Goal: Information Seeking & Learning: Learn about a topic

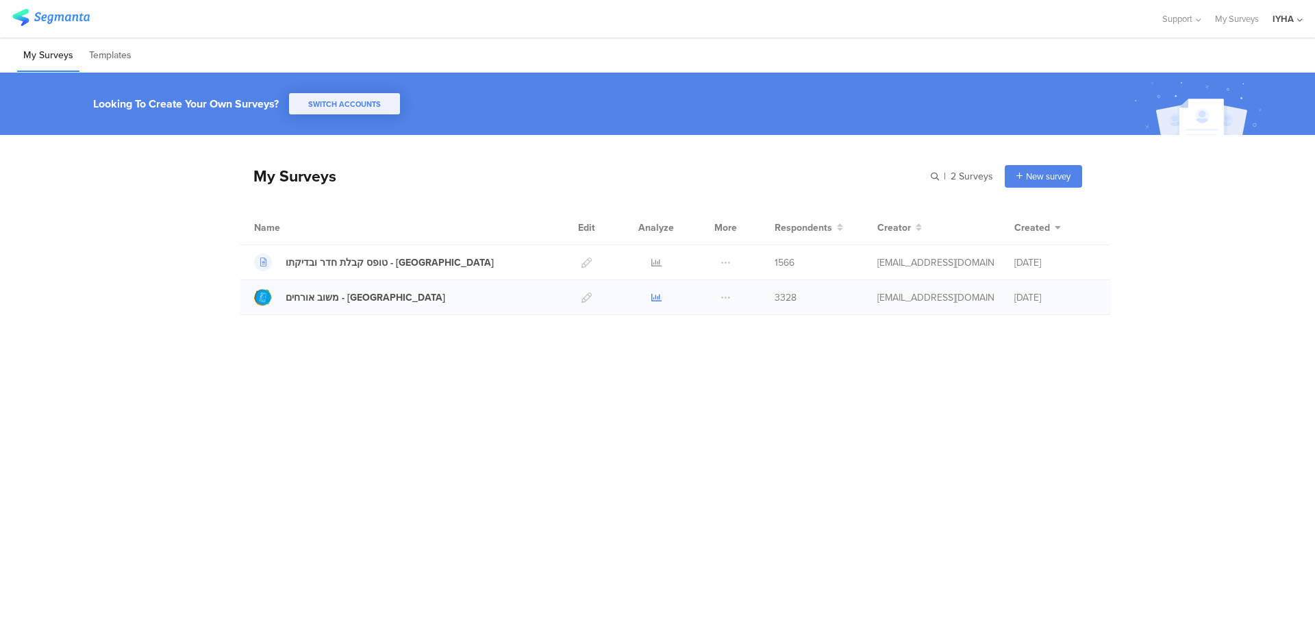
click at [636, 301] on icon at bounding box center [657, 298] width 10 height 10
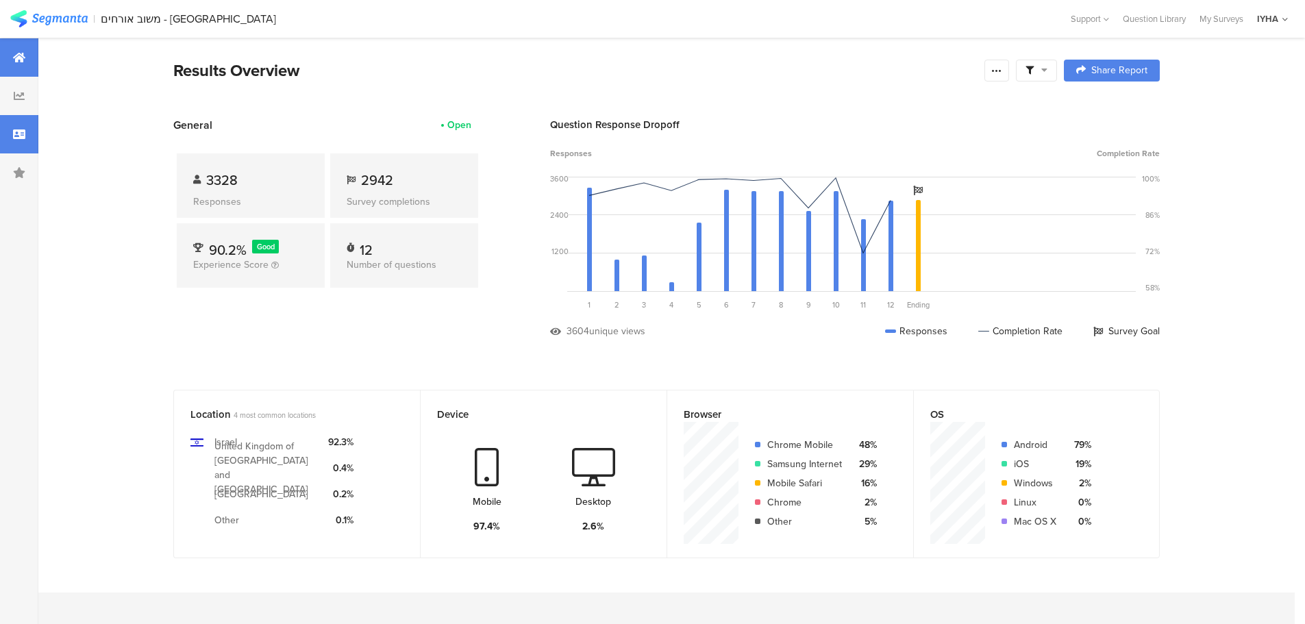
click at [24, 132] on icon at bounding box center [19, 134] width 12 height 11
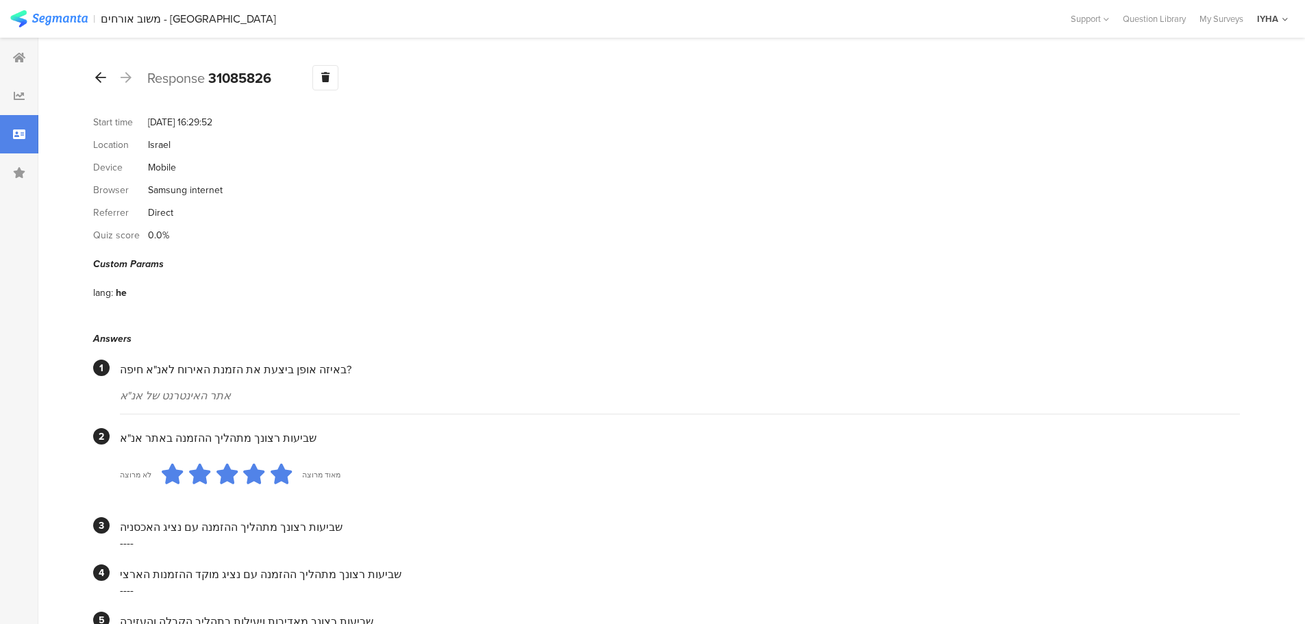
click at [104, 77] on icon at bounding box center [100, 77] width 11 height 12
click at [104, 73] on icon at bounding box center [100, 77] width 11 height 12
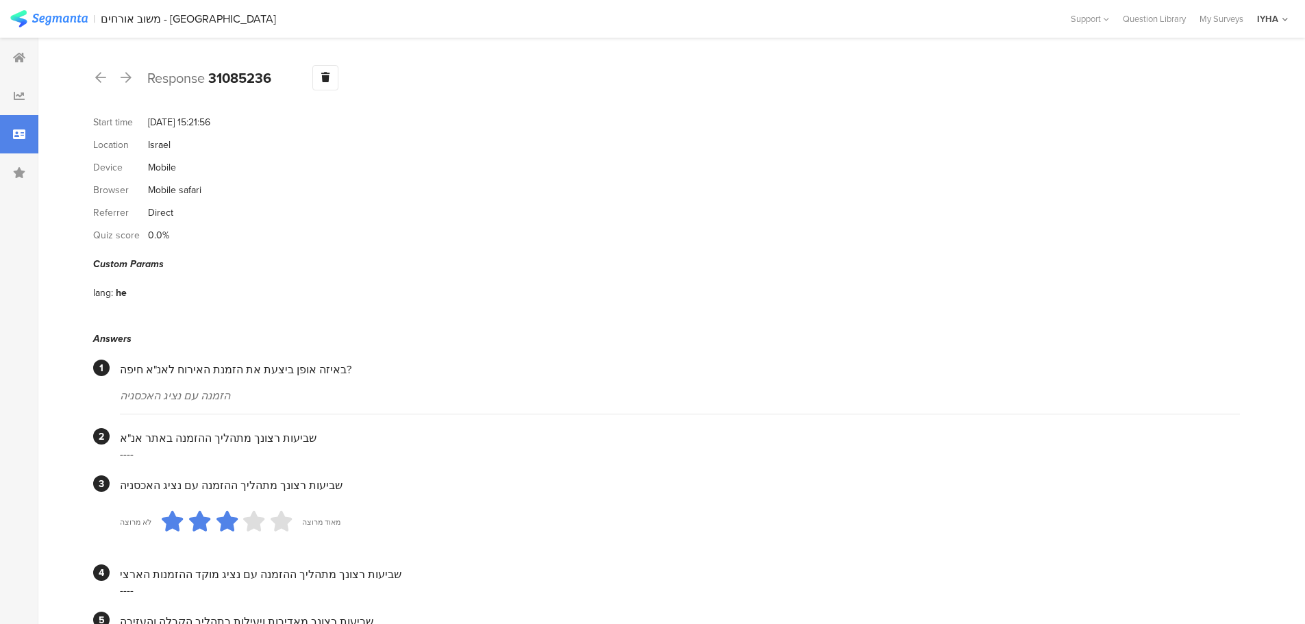
click at [110, 77] on div "Response 31085236 Warning Delete Cancel" at bounding box center [666, 77] width 1147 height 25
click at [107, 76] on div at bounding box center [100, 78] width 15 height 22
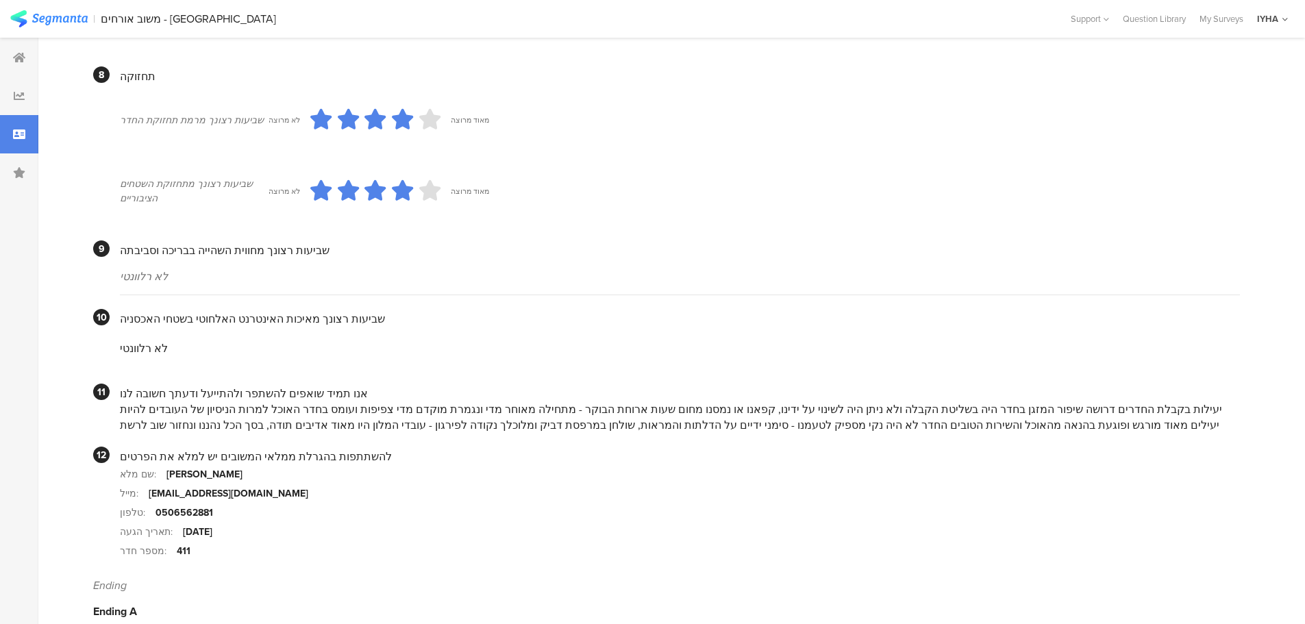
scroll to position [1119, 0]
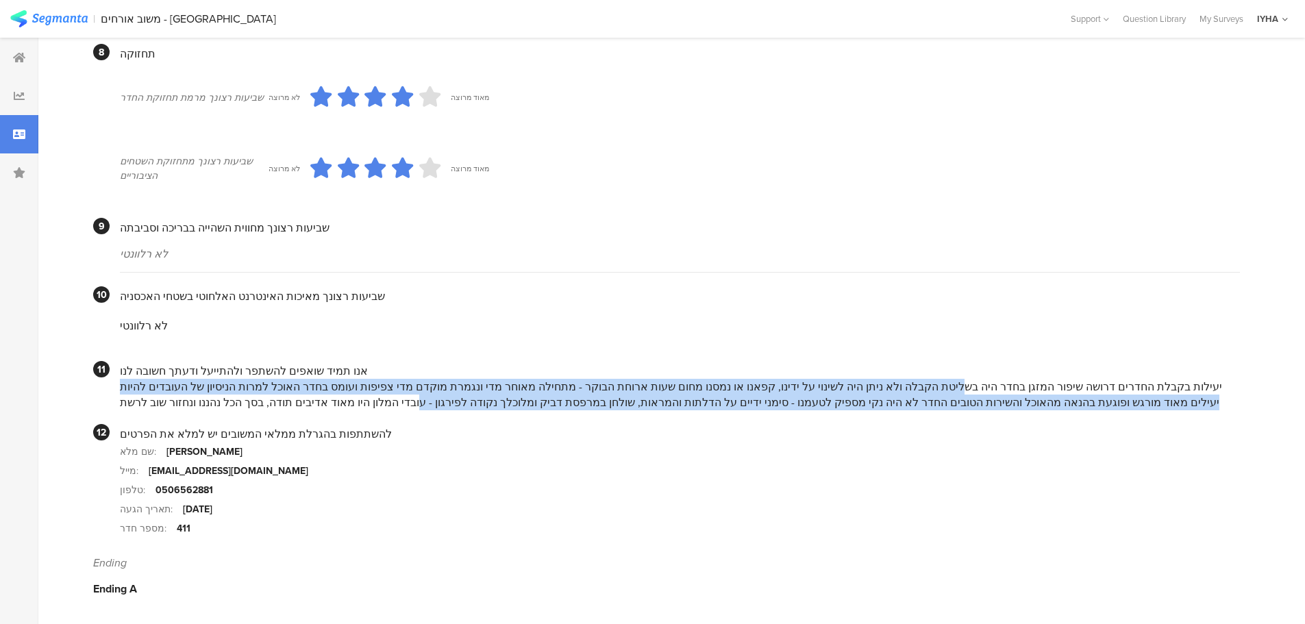
drag, startPoint x: 1008, startPoint y: 388, endPoint x: 418, endPoint y: 399, distance: 590.0
click at [418, 399] on div "יעילות בקבלת החדרים דרושה שיפור המזגן בחדר היה בשליטת הקבלה ולא ניתן היה לשינוי…" at bounding box center [680, 395] width 1120 height 32
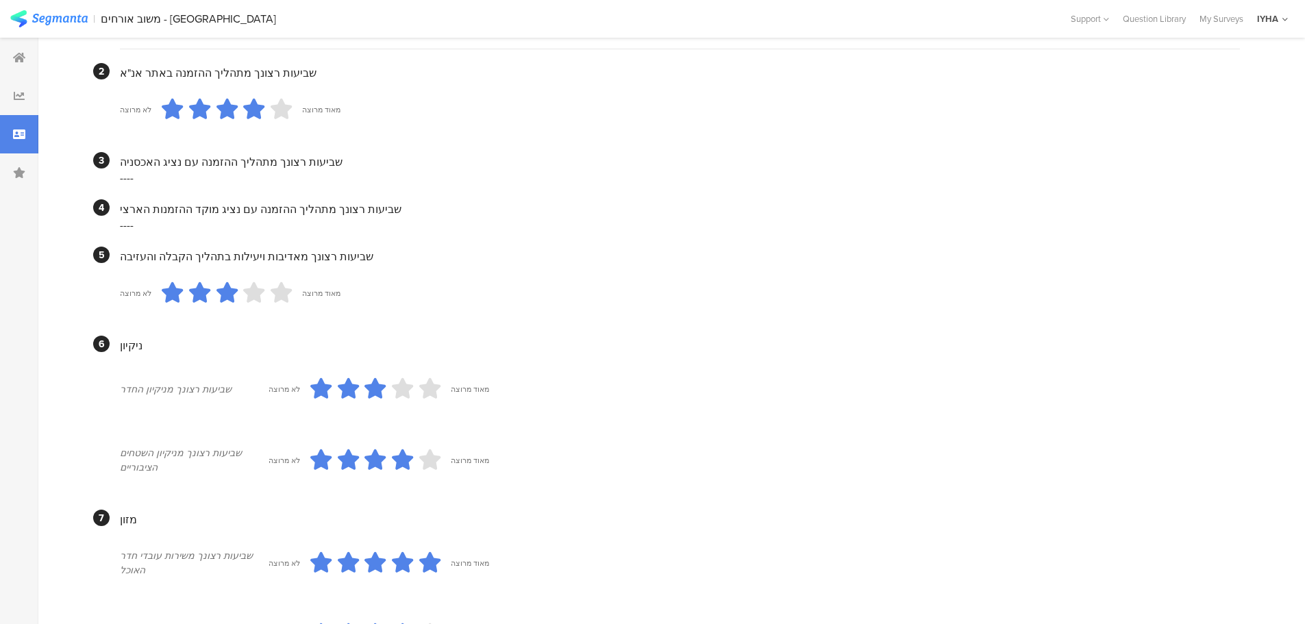
scroll to position [0, 0]
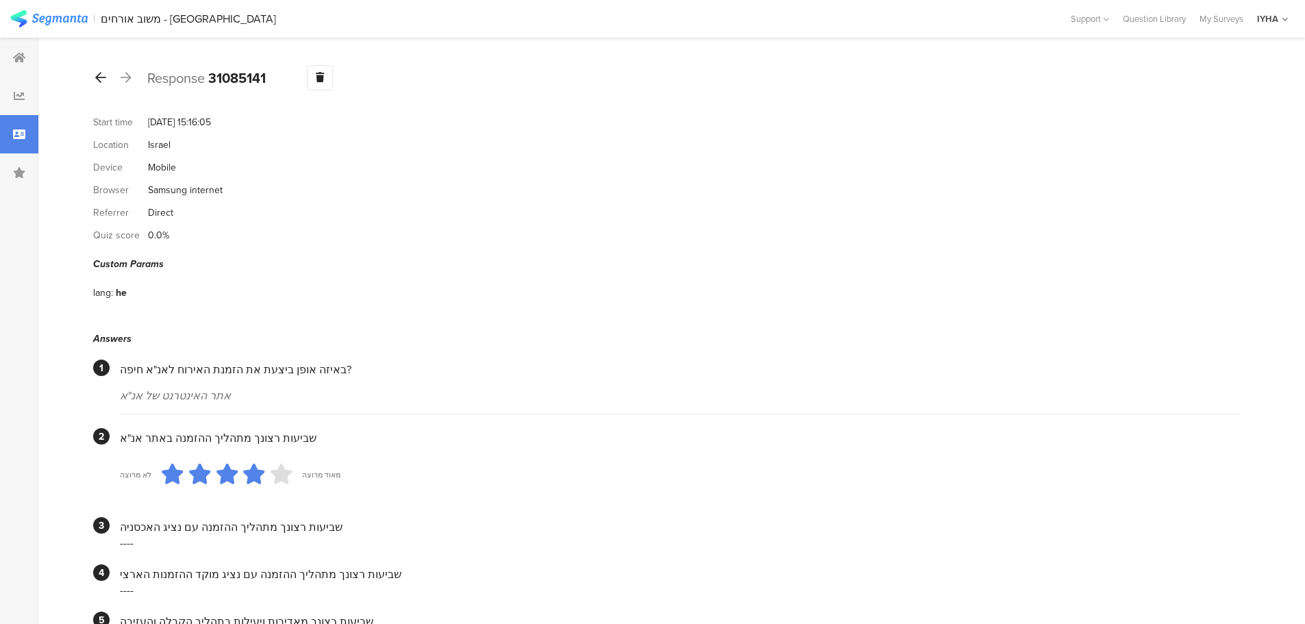
click at [102, 82] on icon at bounding box center [100, 77] width 11 height 12
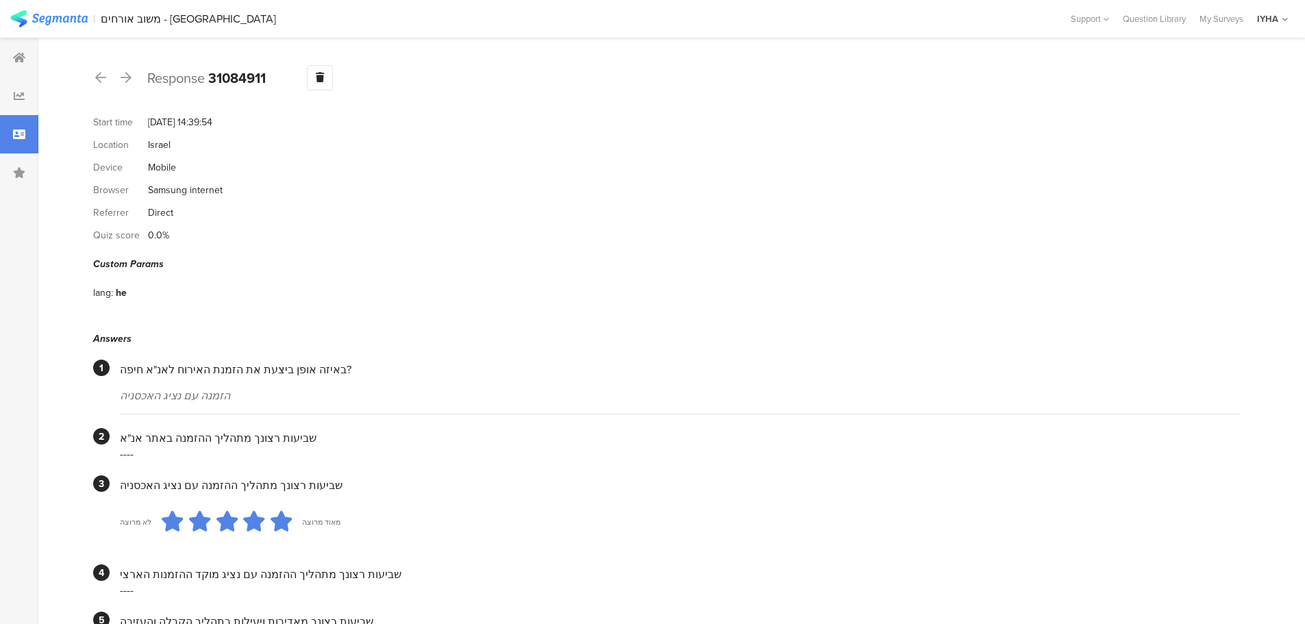
click at [113, 83] on div "Response 31084911 Warning Delete Cancel" at bounding box center [666, 77] width 1147 height 25
click at [94, 79] on div at bounding box center [100, 78] width 15 height 22
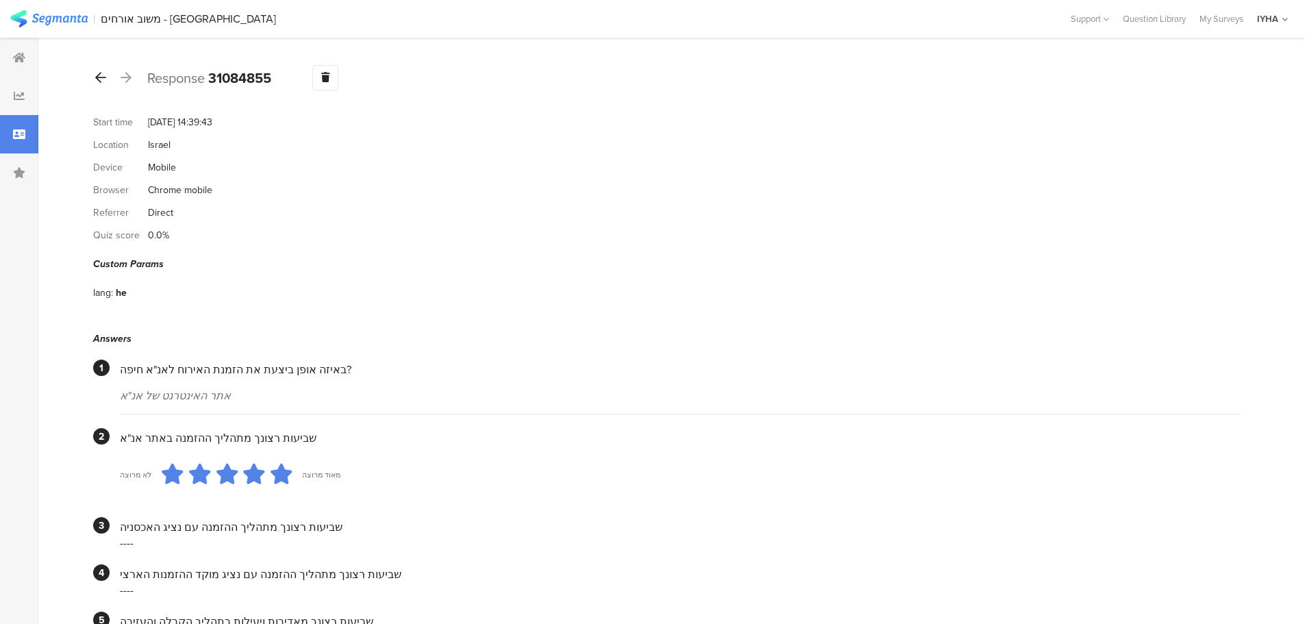
click at [102, 77] on icon at bounding box center [100, 77] width 11 height 12
click at [106, 76] on icon at bounding box center [100, 77] width 11 height 12
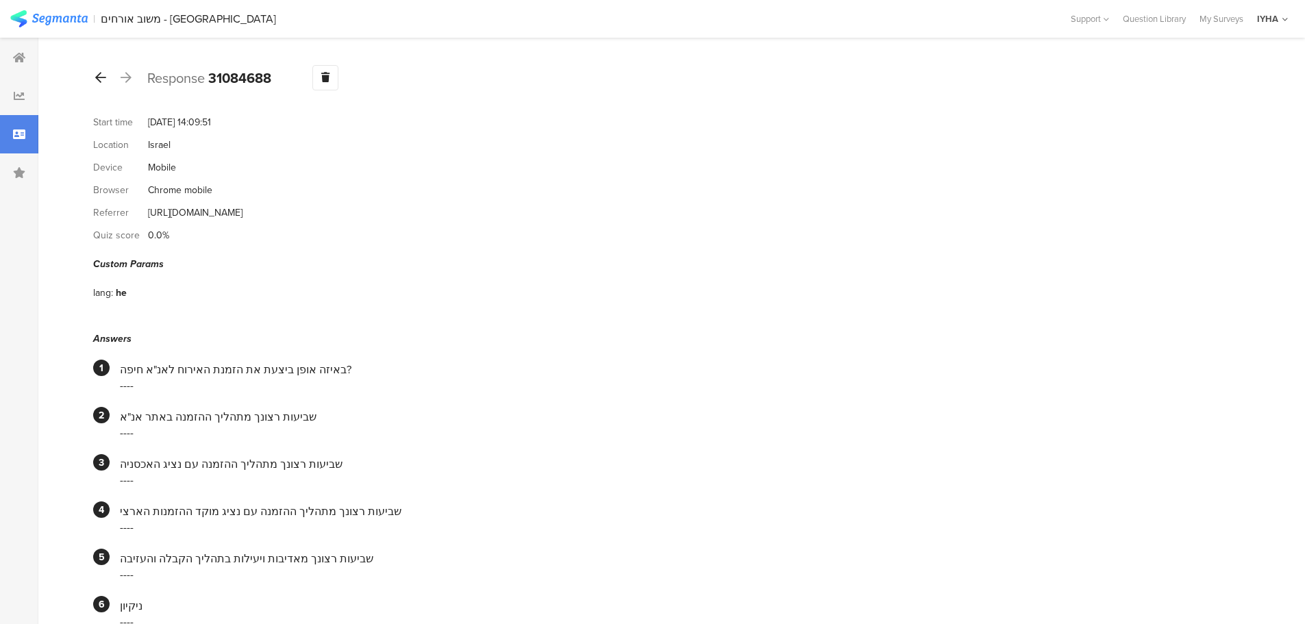
click at [103, 70] on div at bounding box center [100, 78] width 15 height 22
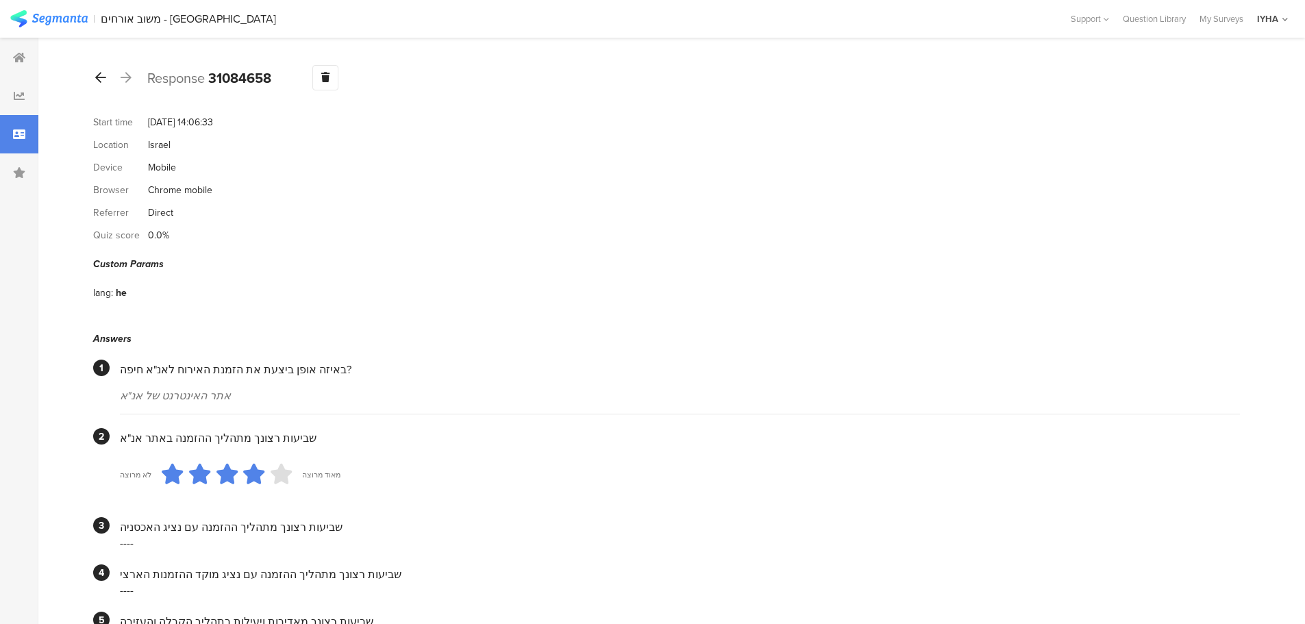
click at [103, 75] on icon at bounding box center [100, 77] width 11 height 12
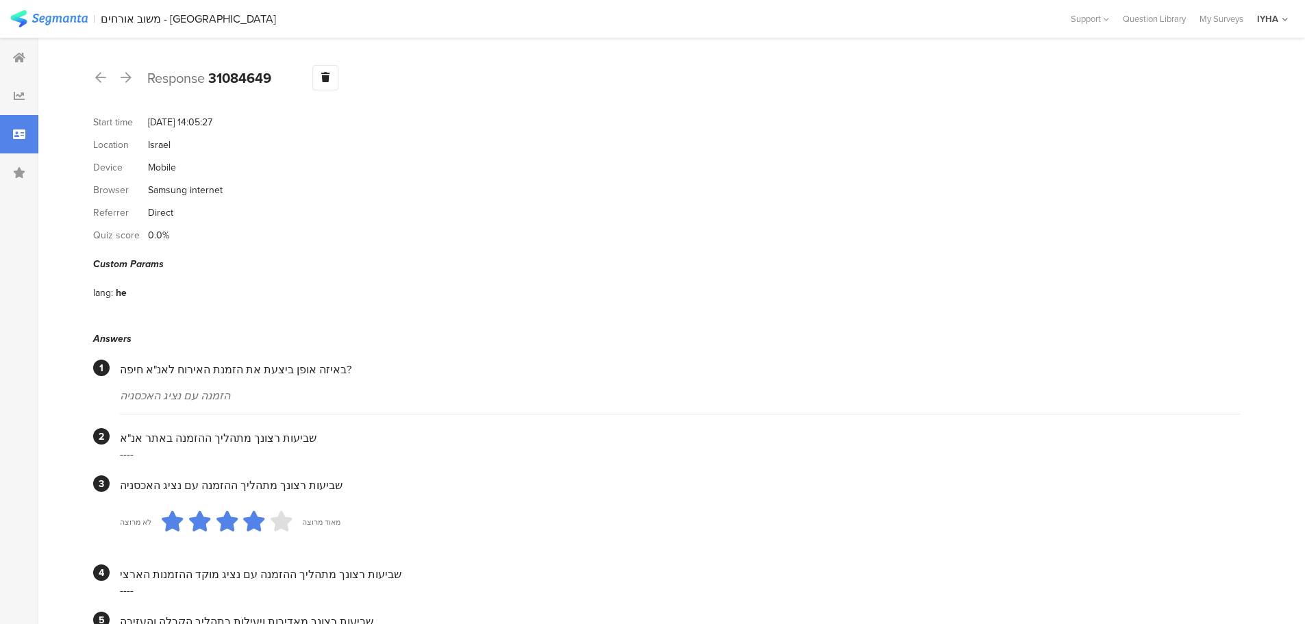
click at [108, 80] on div "Response 31084649 Warning Delete Cancel" at bounding box center [666, 77] width 1147 height 25
click at [94, 80] on div at bounding box center [100, 78] width 15 height 22
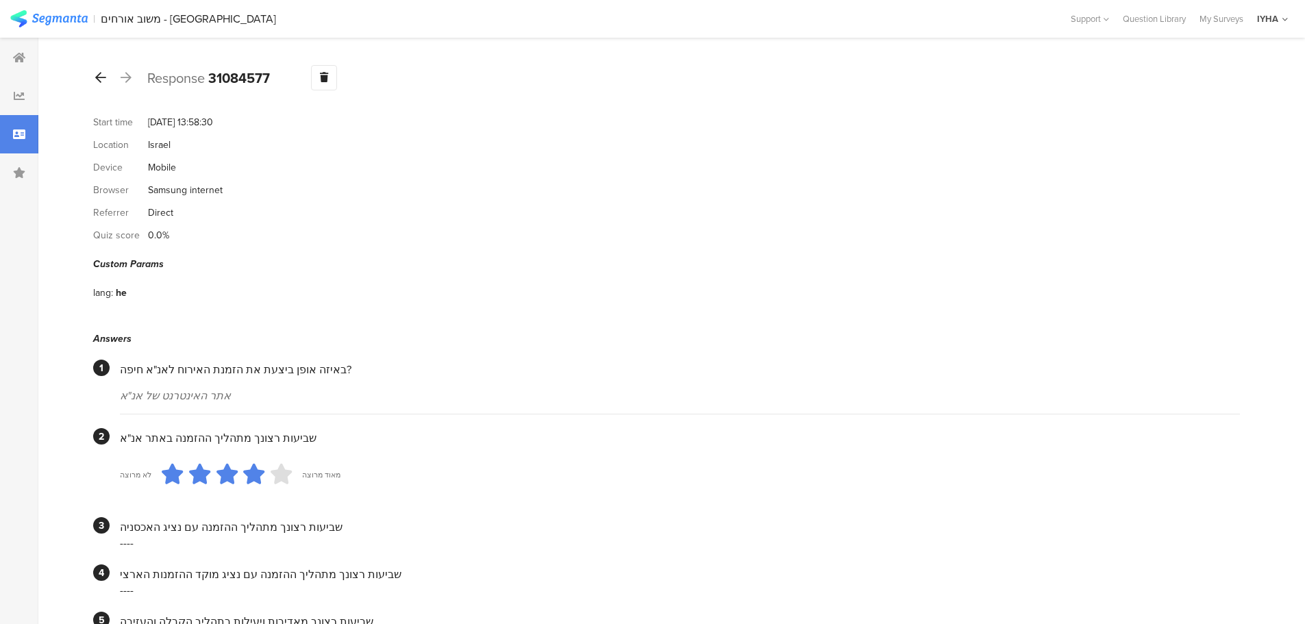
click at [101, 74] on icon at bounding box center [100, 77] width 11 height 12
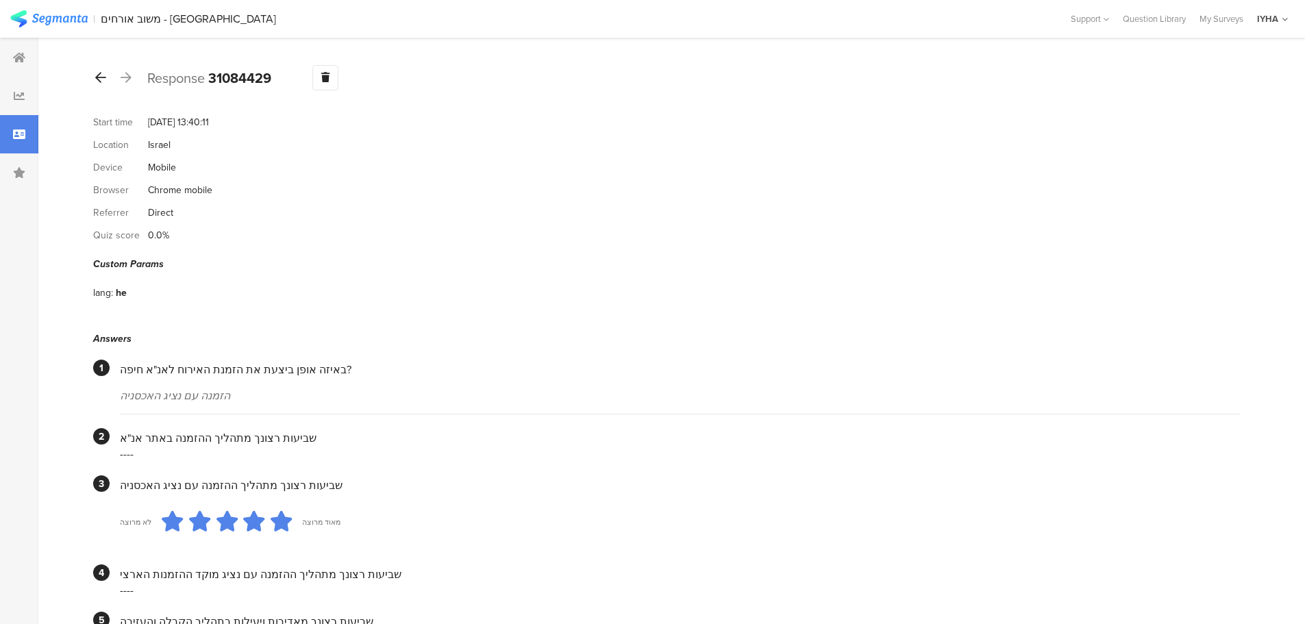
click at [97, 82] on icon at bounding box center [100, 77] width 11 height 12
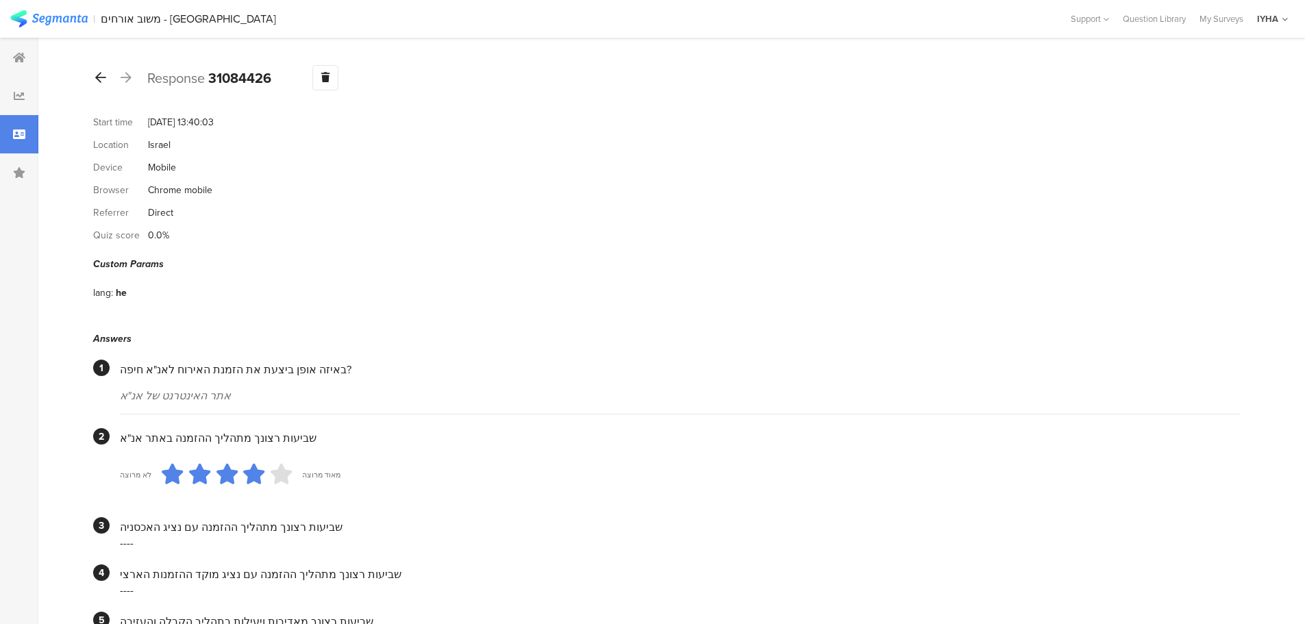
click at [107, 79] on div at bounding box center [100, 78] width 15 height 22
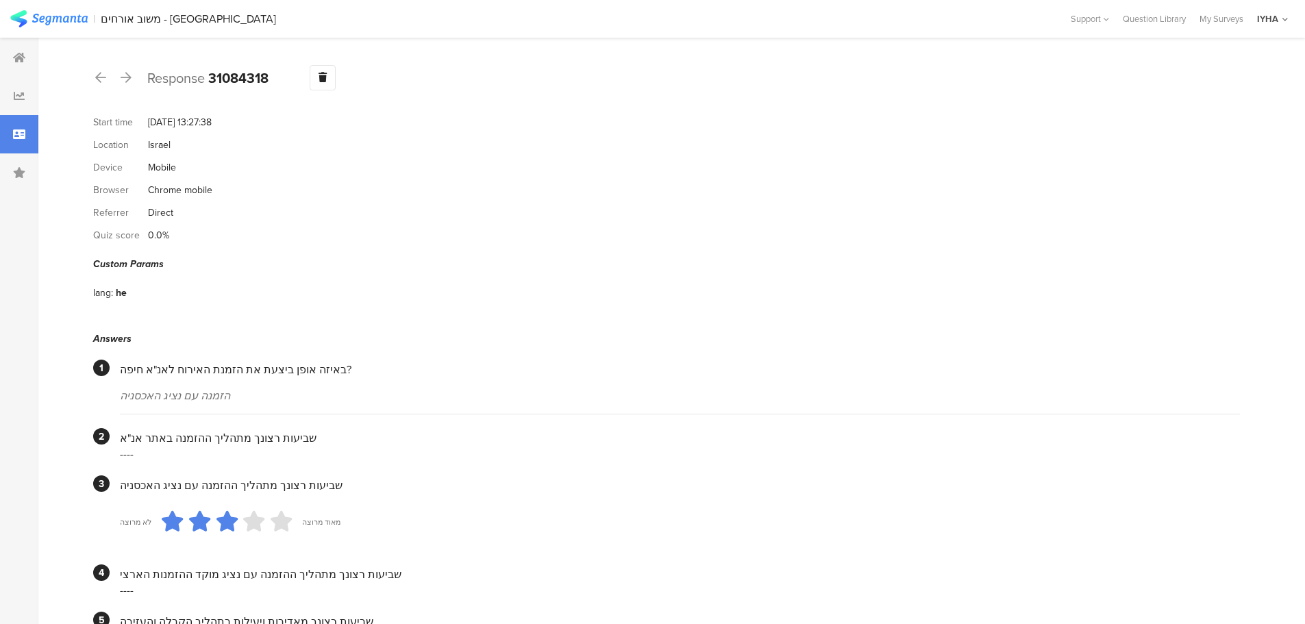
click at [108, 84] on div at bounding box center [100, 78] width 15 height 22
click at [102, 77] on icon at bounding box center [100, 77] width 11 height 12
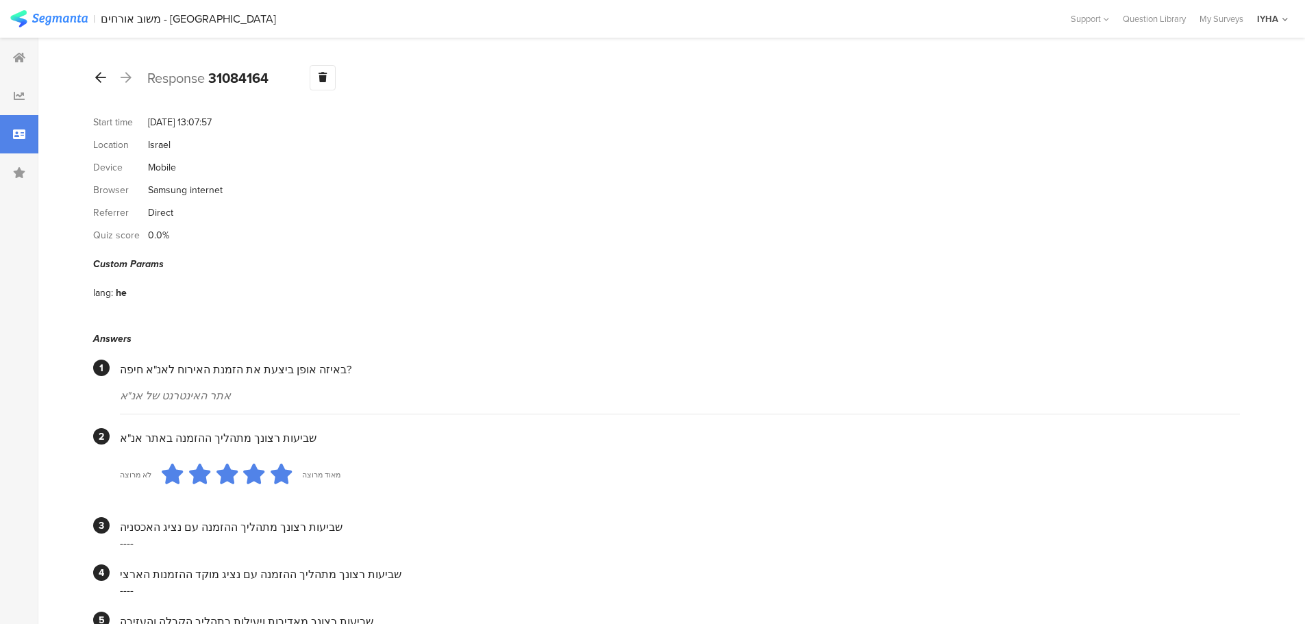
click at [102, 77] on icon at bounding box center [100, 77] width 11 height 12
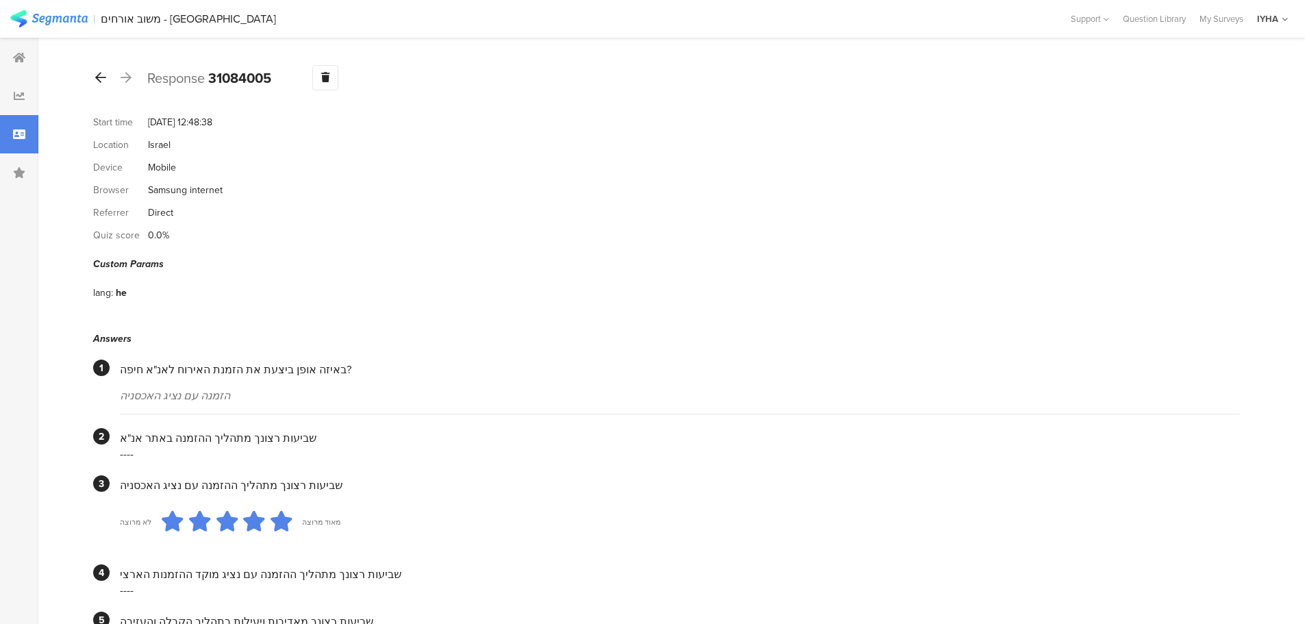
click at [102, 77] on icon at bounding box center [100, 77] width 11 height 12
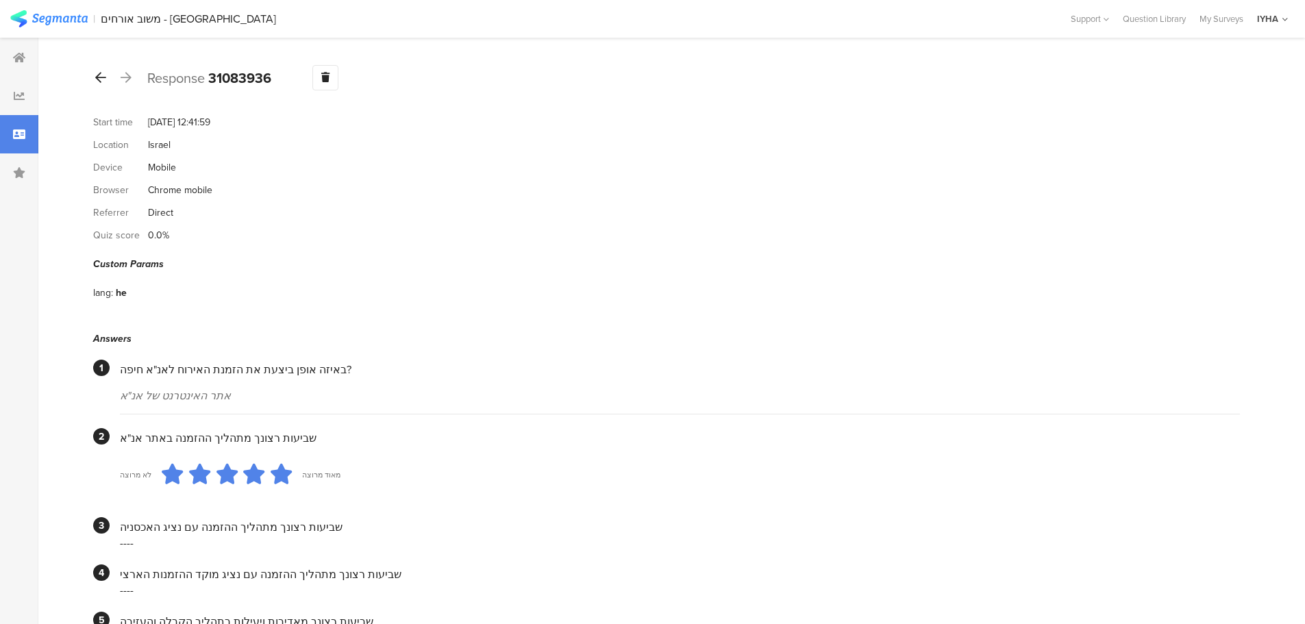
click at [102, 77] on icon at bounding box center [100, 77] width 11 height 12
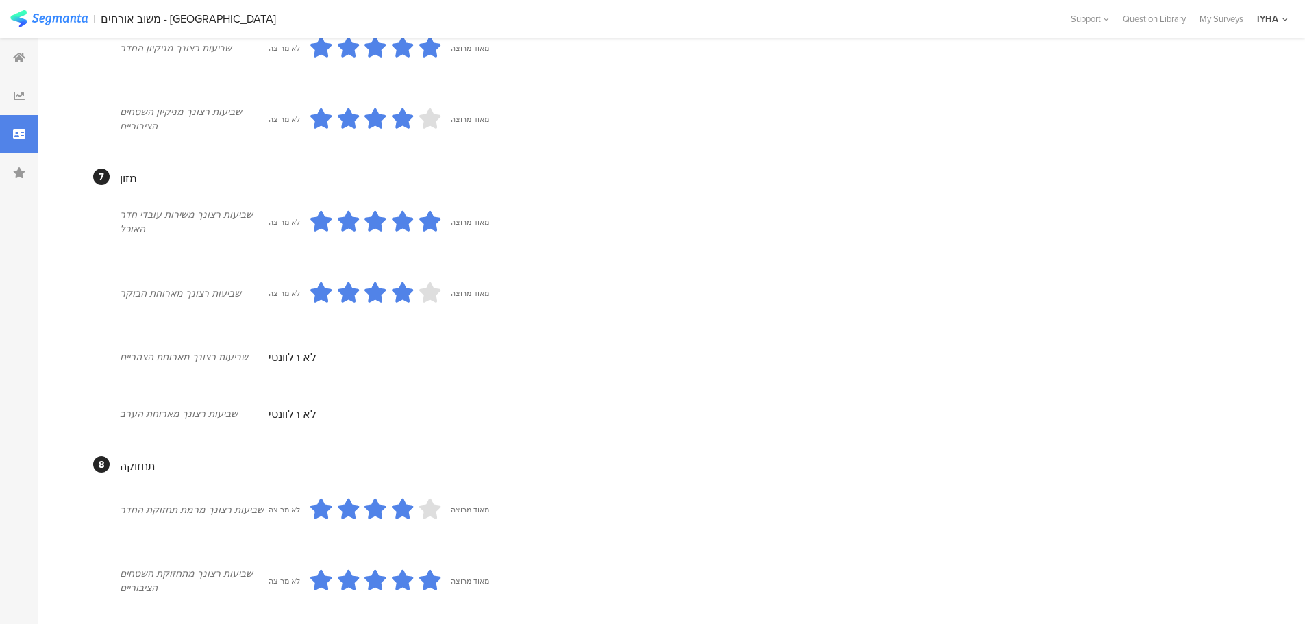
scroll to position [295, 0]
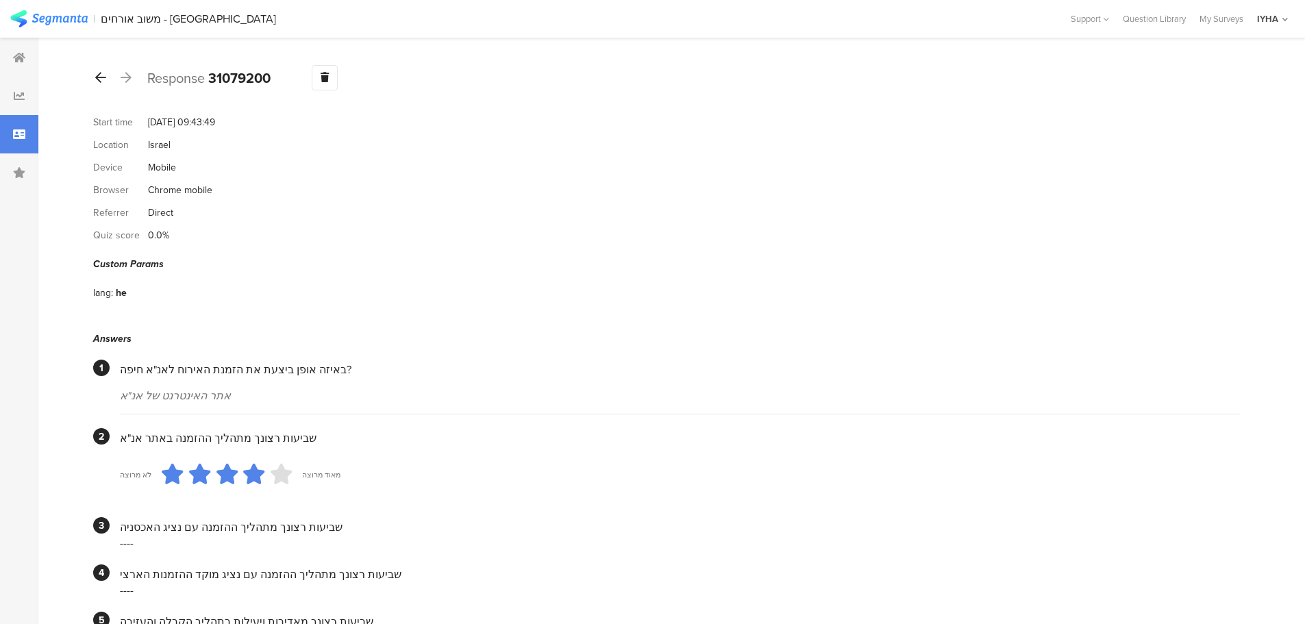
click at [102, 77] on icon at bounding box center [100, 77] width 11 height 12
click at [101, 73] on icon at bounding box center [100, 77] width 11 height 12
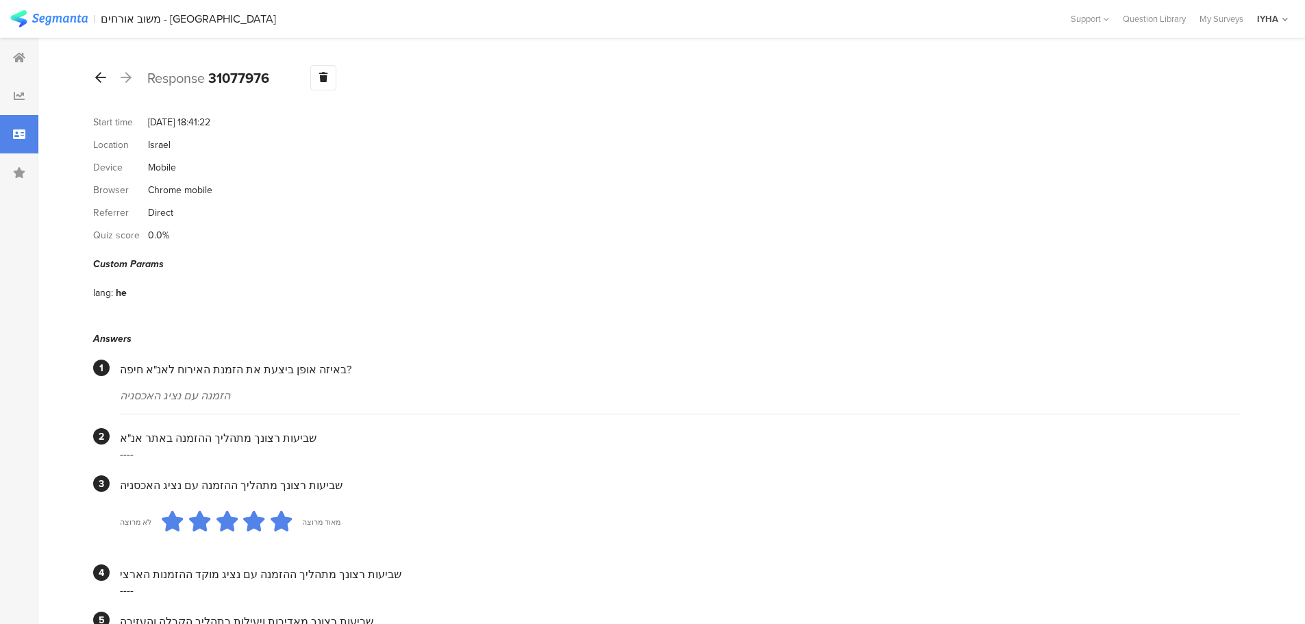
click at [106, 82] on div at bounding box center [100, 78] width 15 height 22
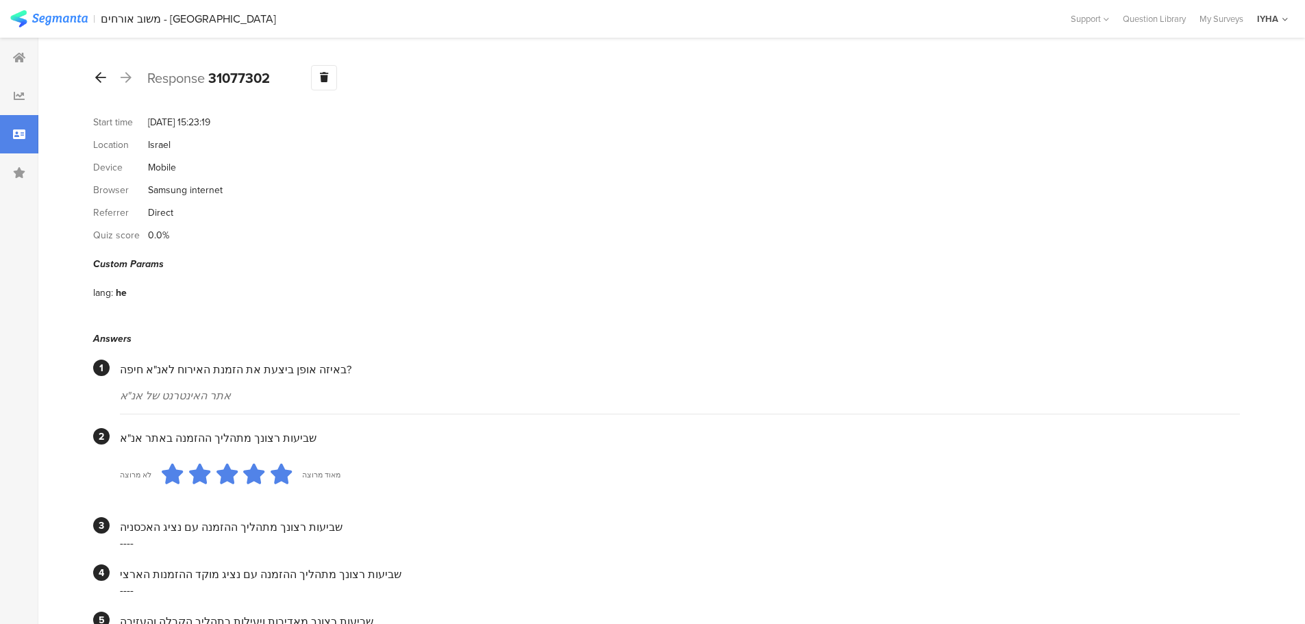
click at [103, 84] on div at bounding box center [100, 78] width 15 height 22
